Goal: Entertainment & Leisure: Browse casually

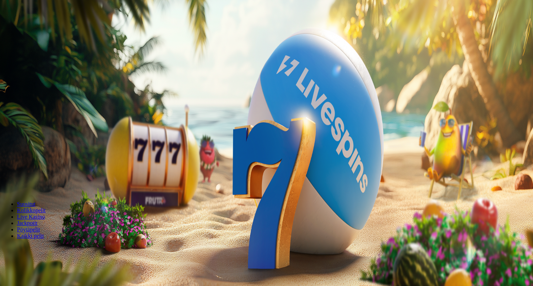
click at [61, 29] on button "Kirjaudu" at bounding box center [49, 25] width 23 height 7
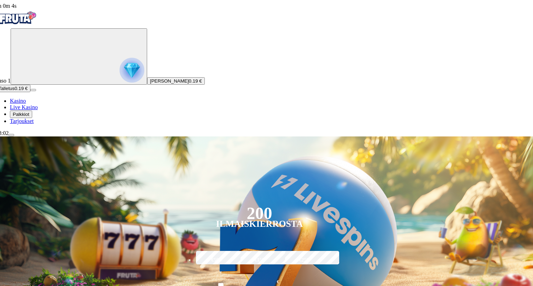
scroll to position [0, 14]
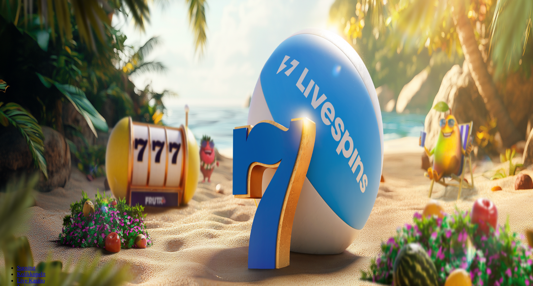
click at [41, 118] on span "Tarjoukset" at bounding box center [29, 115] width 24 height 6
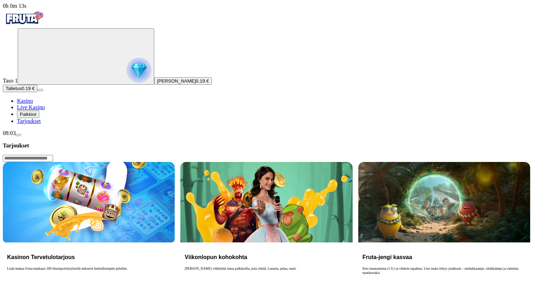
click at [36, 117] on span "Palkkiot" at bounding box center [28, 114] width 17 height 5
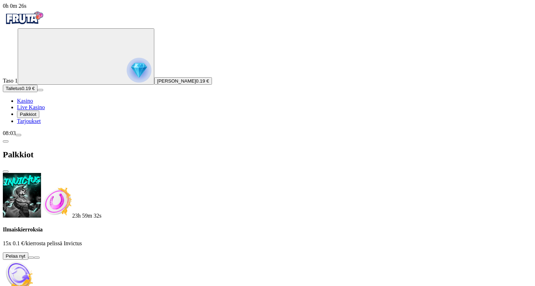
click at [34, 256] on button at bounding box center [31, 257] width 6 height 2
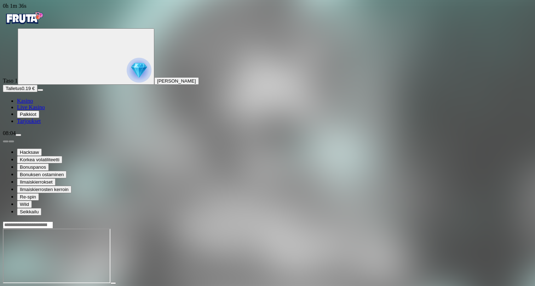
click at [39, 118] on button "Palkkiot" at bounding box center [28, 113] width 22 height 7
drag, startPoint x: 144, startPoint y: 123, endPoint x: 122, endPoint y: 114, distance: 23.7
click at [31, 104] on span "Kasino" at bounding box center [25, 101] width 16 height 6
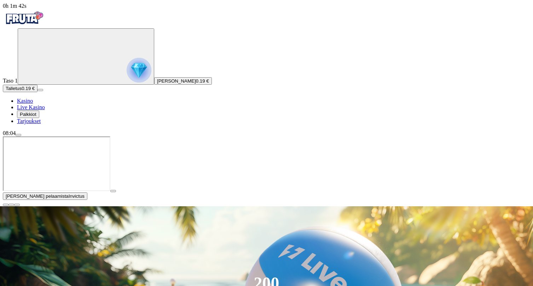
click at [36, 124] on span "Tarjoukset" at bounding box center [29, 121] width 24 height 6
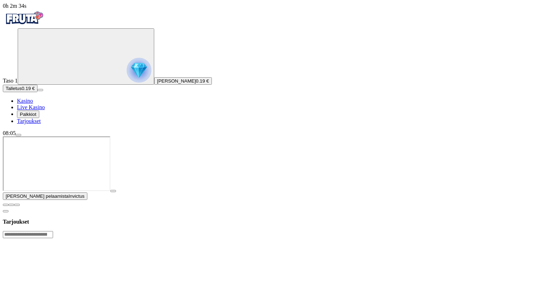
scroll to position [0, 1]
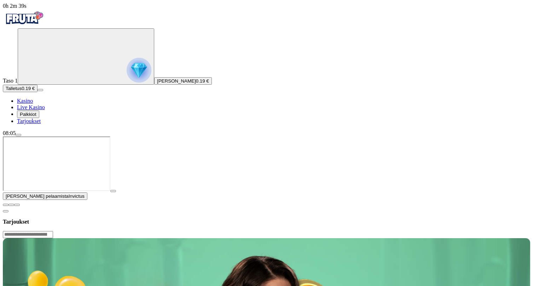
click at [39, 118] on button "Palkkiot" at bounding box center [28, 113] width 22 height 7
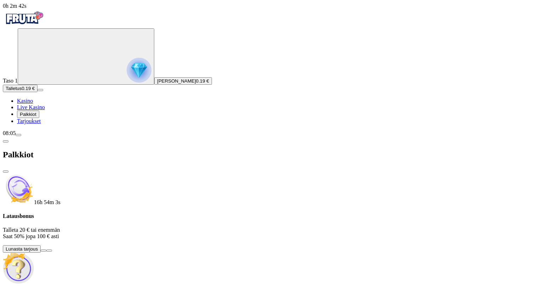
click at [33, 104] on link "Kasino" at bounding box center [25, 101] width 16 height 6
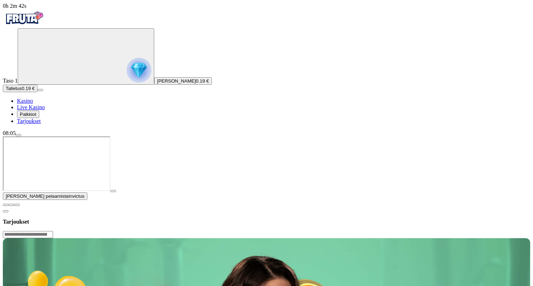
click at [33, 104] on span "Kasino" at bounding box center [25, 101] width 16 height 6
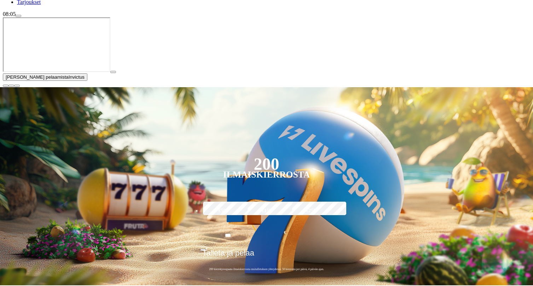
scroll to position [119, 1]
